Goal: Task Accomplishment & Management: Use online tool/utility

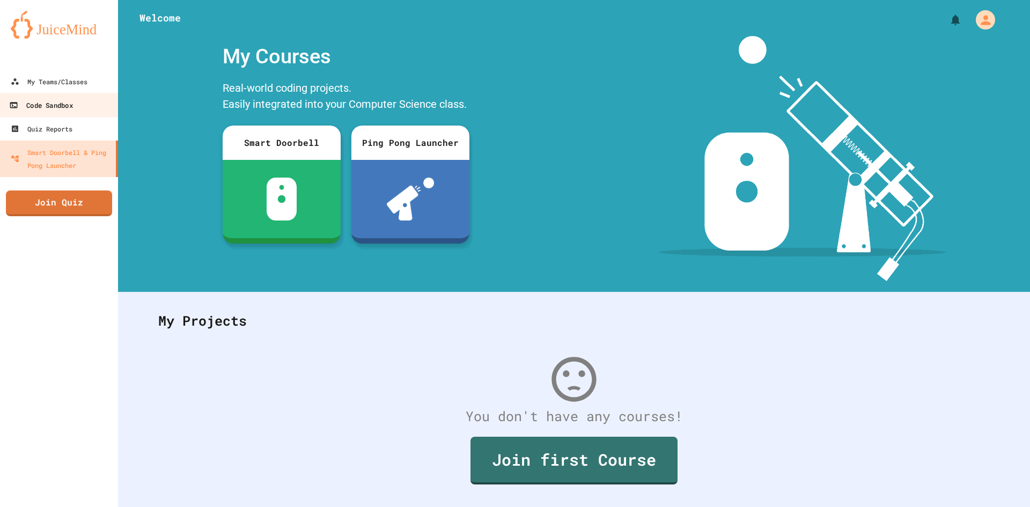
click at [50, 109] on div "Code Sandbox" at bounding box center [40, 105] width 63 height 13
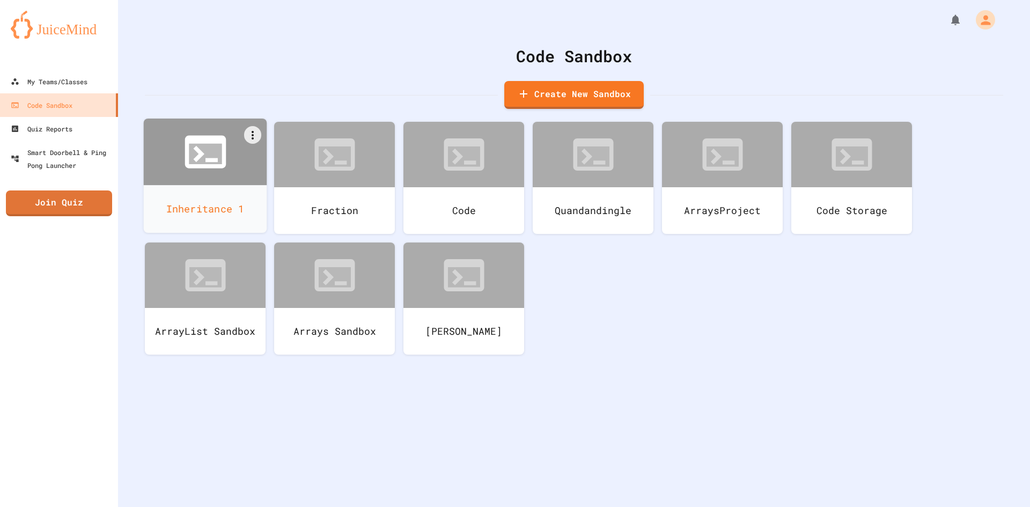
click at [223, 176] on icon at bounding box center [205, 151] width 49 height 49
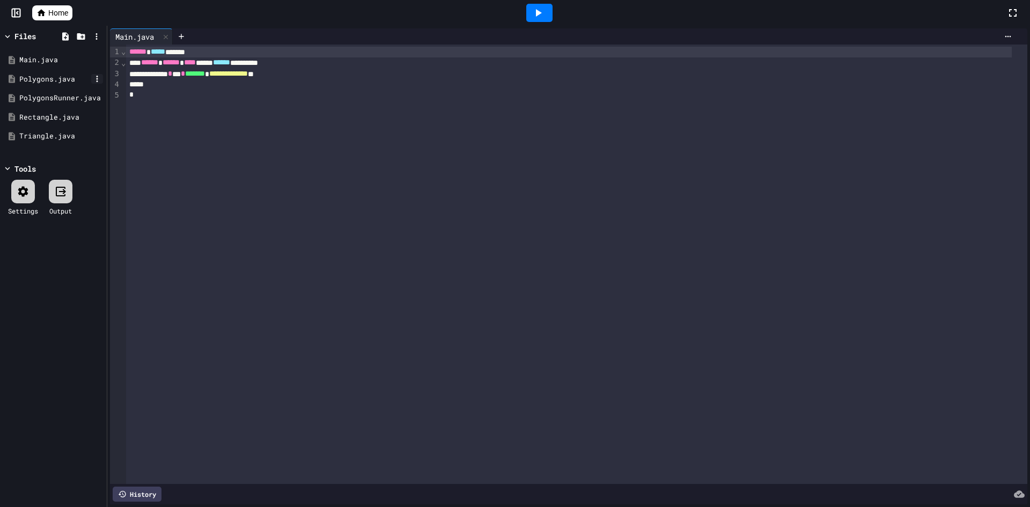
click at [97, 79] on icon at bounding box center [98, 79] width 2 height 6
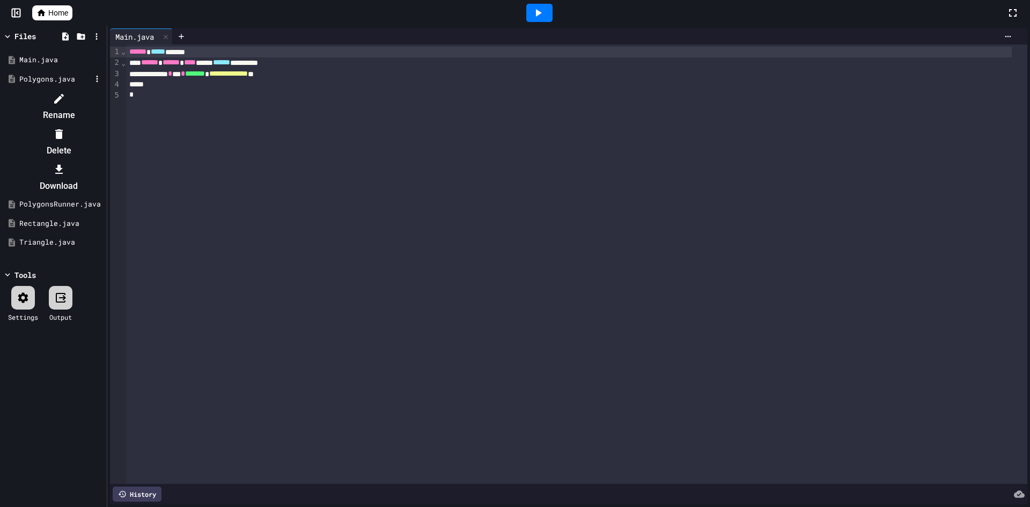
click at [104, 125] on li "Delete" at bounding box center [58, 142] width 91 height 34
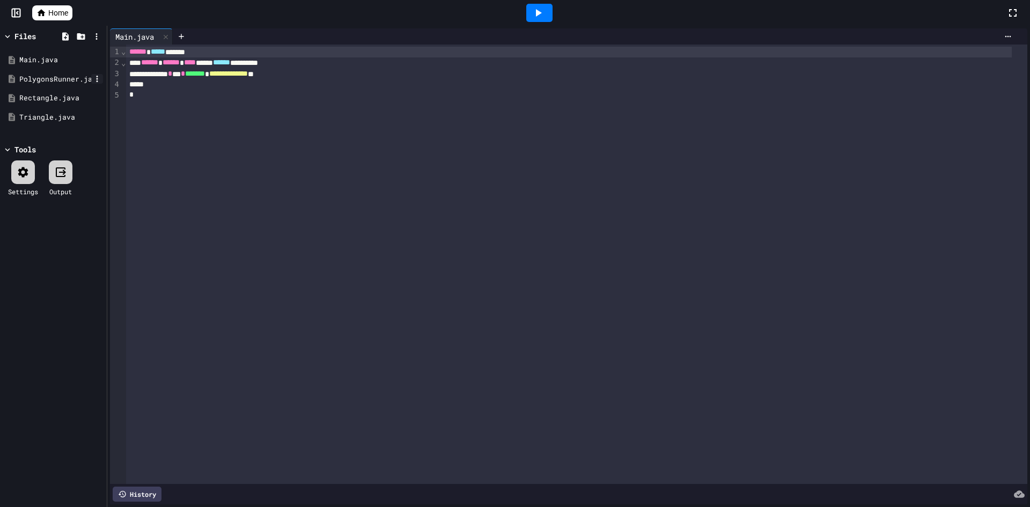
click at [99, 80] on icon at bounding box center [97, 79] width 10 height 10
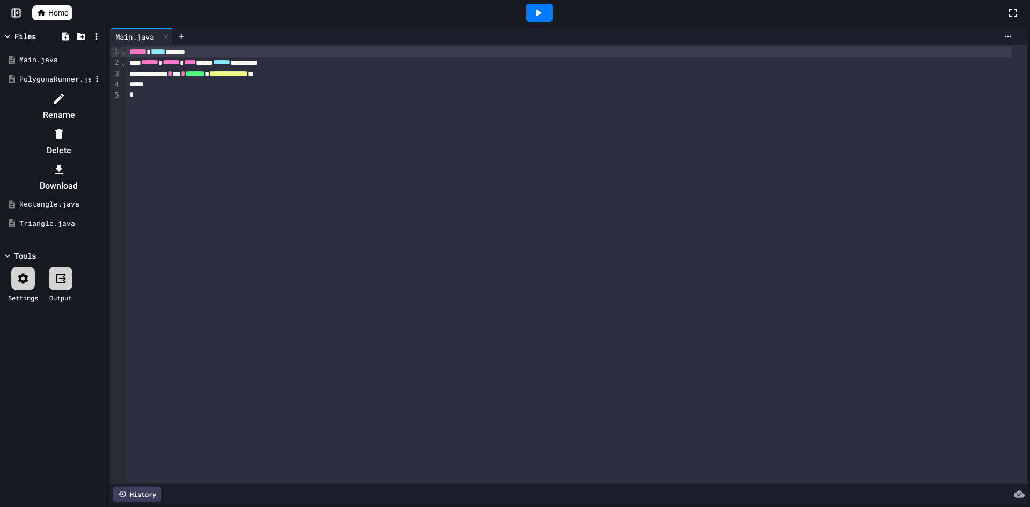
click at [104, 125] on div at bounding box center [58, 133] width 91 height 17
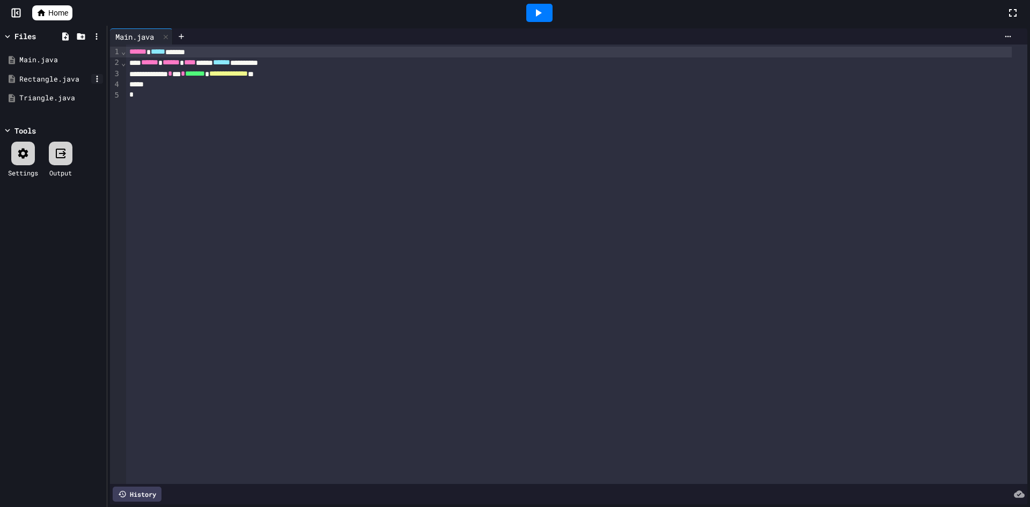
click at [95, 75] on icon at bounding box center [97, 79] width 10 height 10
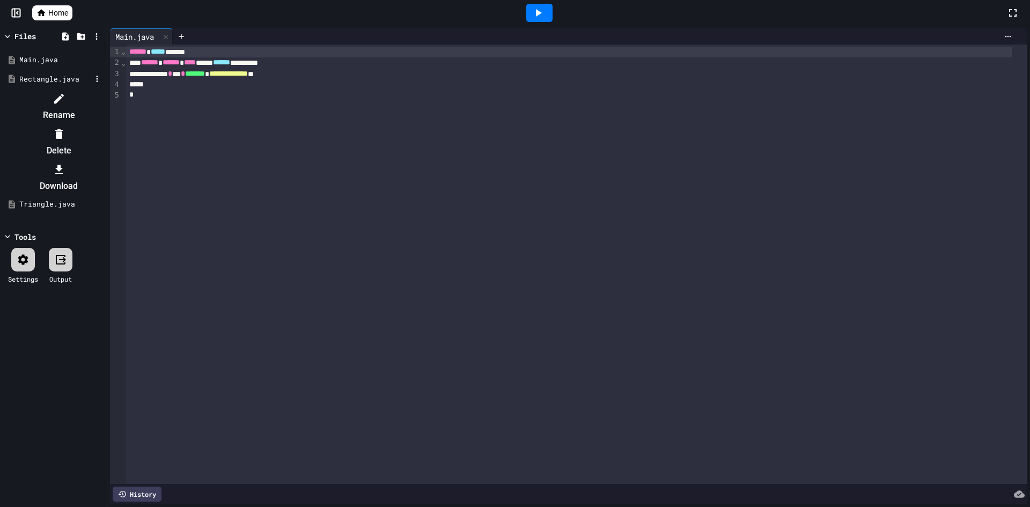
click at [104, 125] on div at bounding box center [58, 133] width 91 height 17
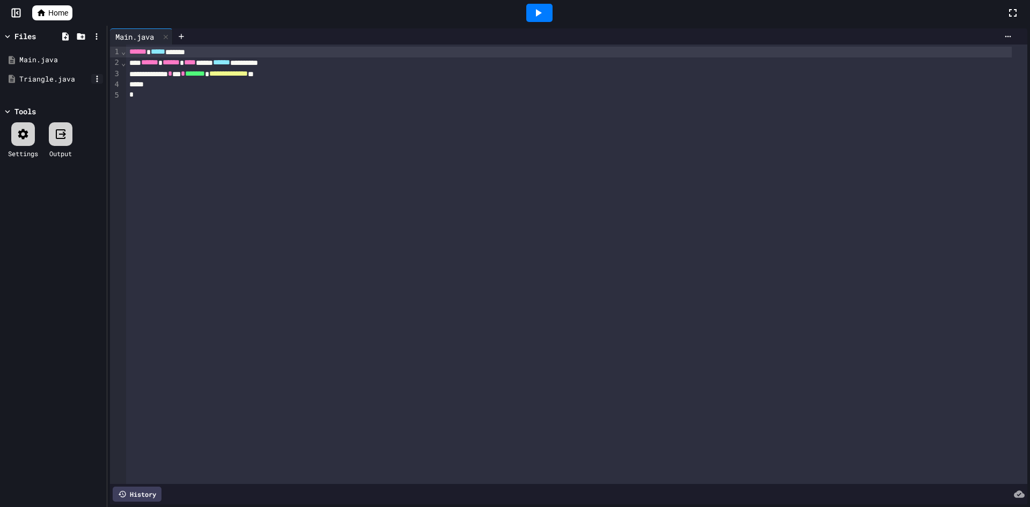
click at [93, 80] on icon at bounding box center [97, 79] width 10 height 10
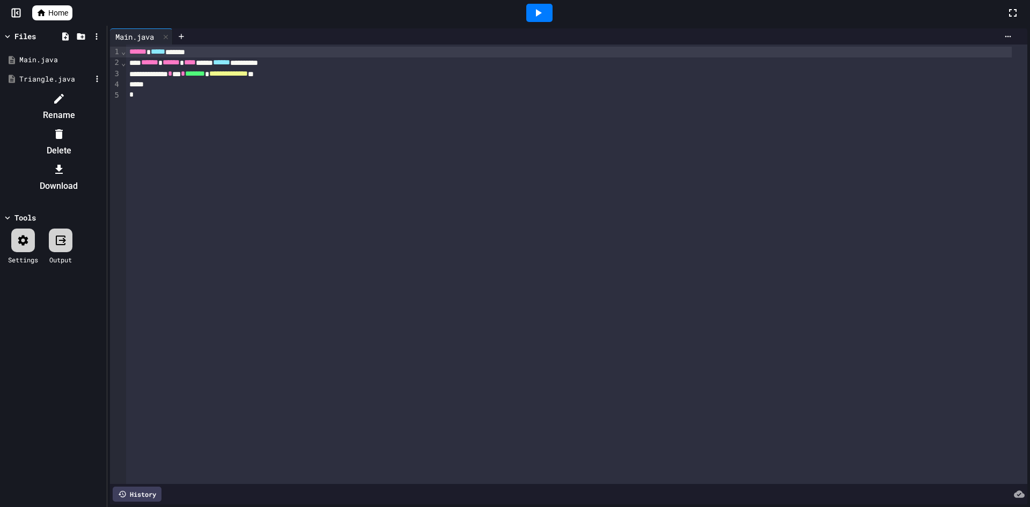
click at [104, 125] on div at bounding box center [58, 133] width 91 height 17
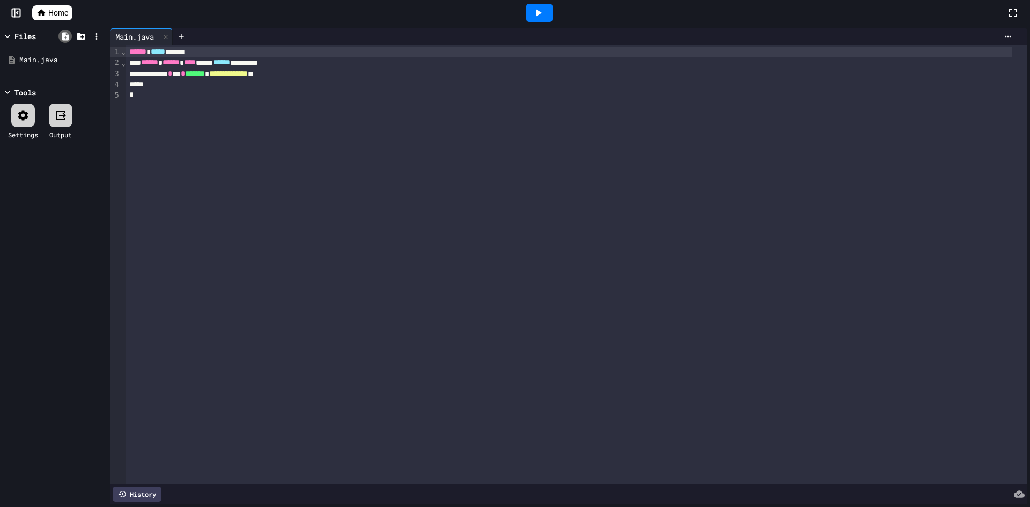
click at [69, 40] on icon at bounding box center [66, 37] width 10 height 10
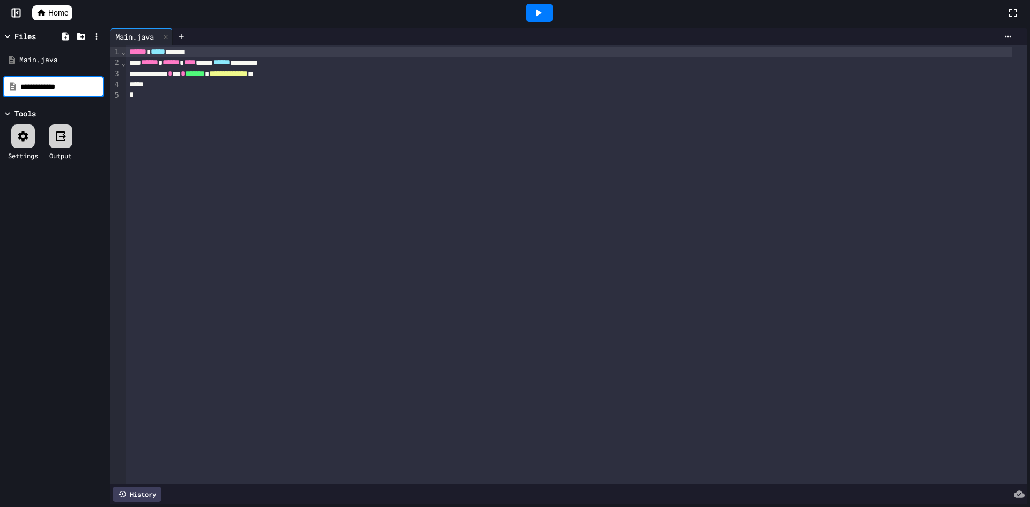
type input "**********"
click at [62, 56] on div "Fraction.java" at bounding box center [55, 60] width 72 height 11
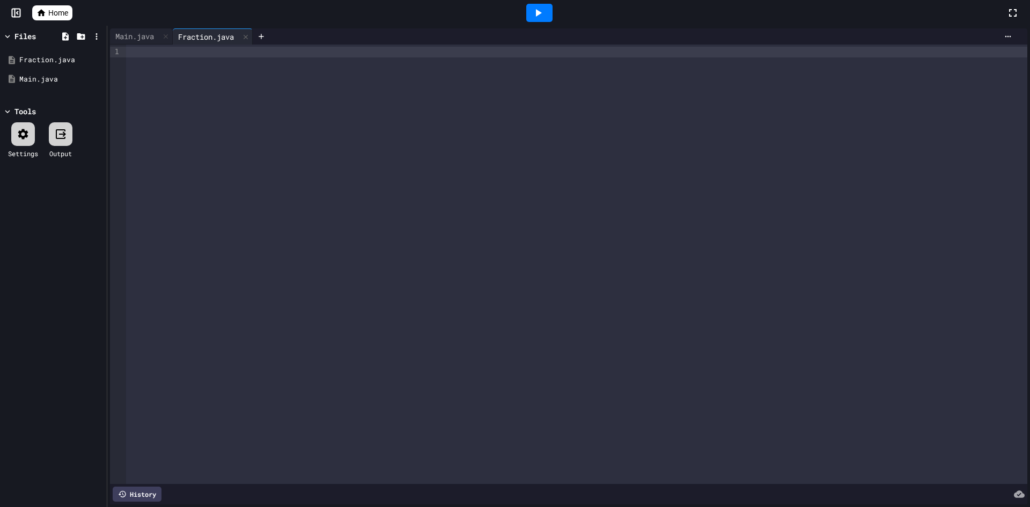
click at [294, 191] on div at bounding box center [576, 264] width 901 height 439
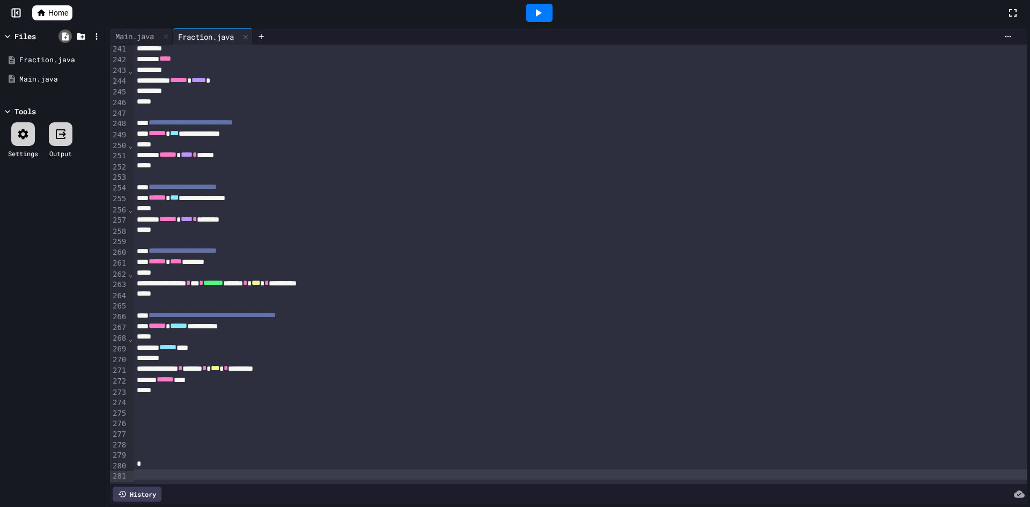
click at [68, 34] on icon at bounding box center [66, 37] width 10 height 10
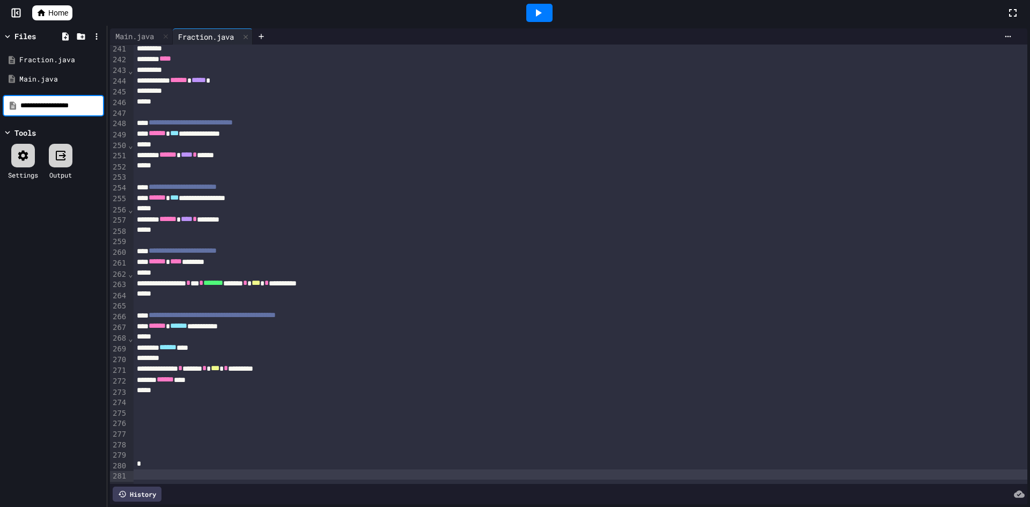
scroll to position [0, 6]
type input "**********"
click at [60, 95] on div "ProperFraction.java" at bounding box center [55, 98] width 72 height 11
